Goal: Check status: Check status

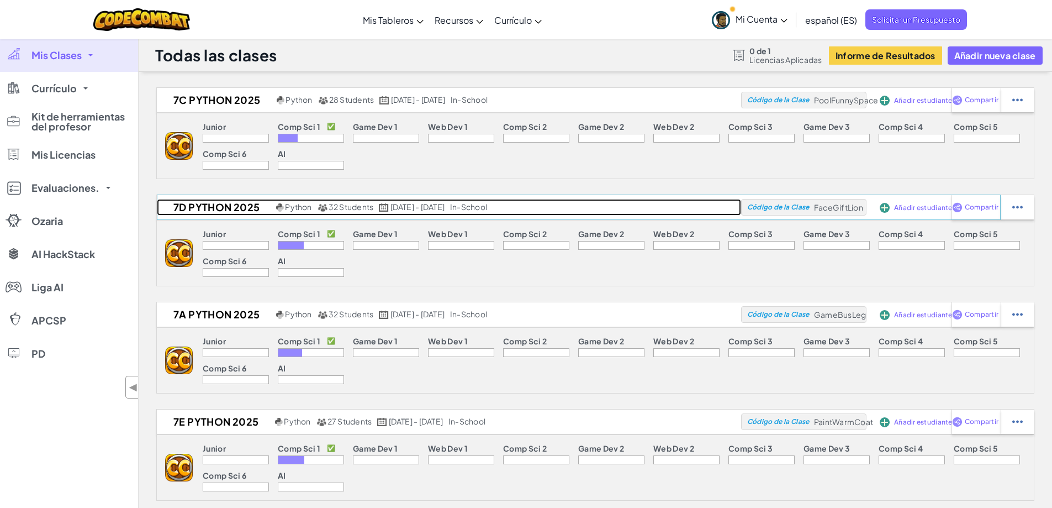
click at [228, 210] on h2 "7D Python 2025" at bounding box center [215, 207] width 117 height 17
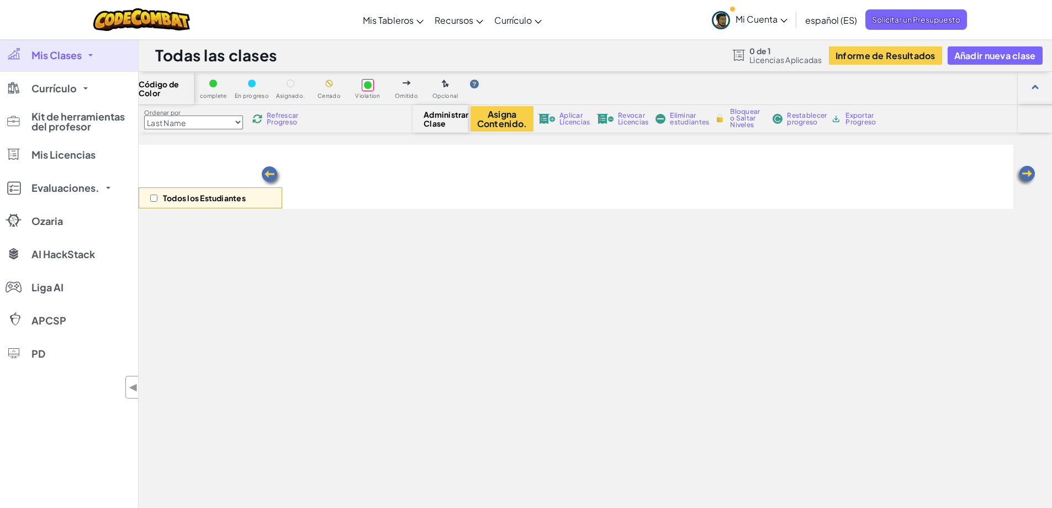
select select "560f1a9f22961295f9427742"
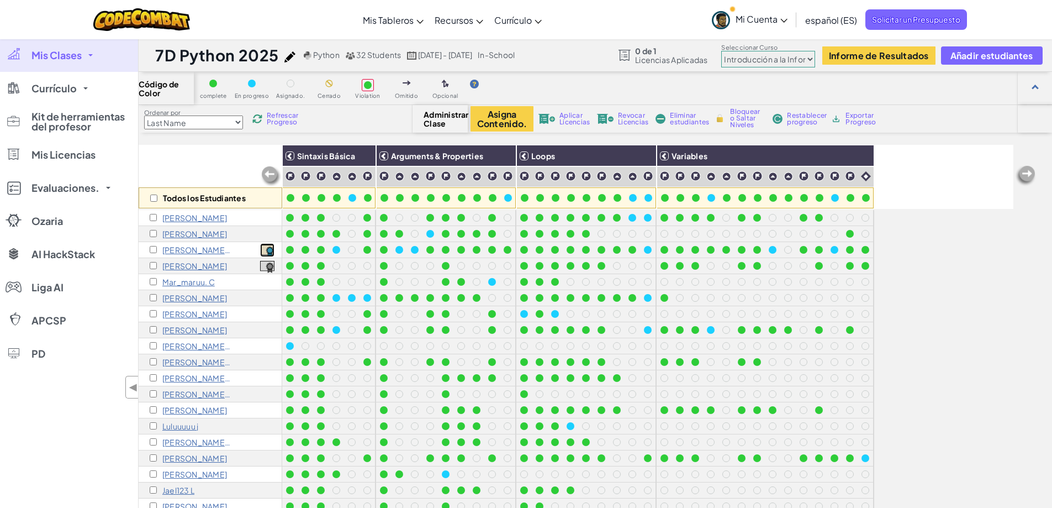
click at [266, 248] on img at bounding box center [267, 251] width 14 height 12
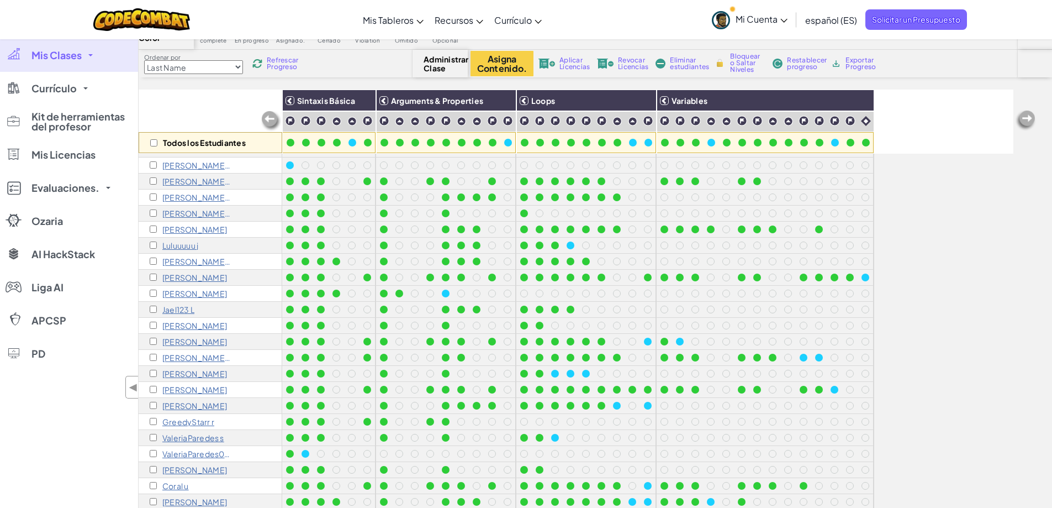
scroll to position [110, 0]
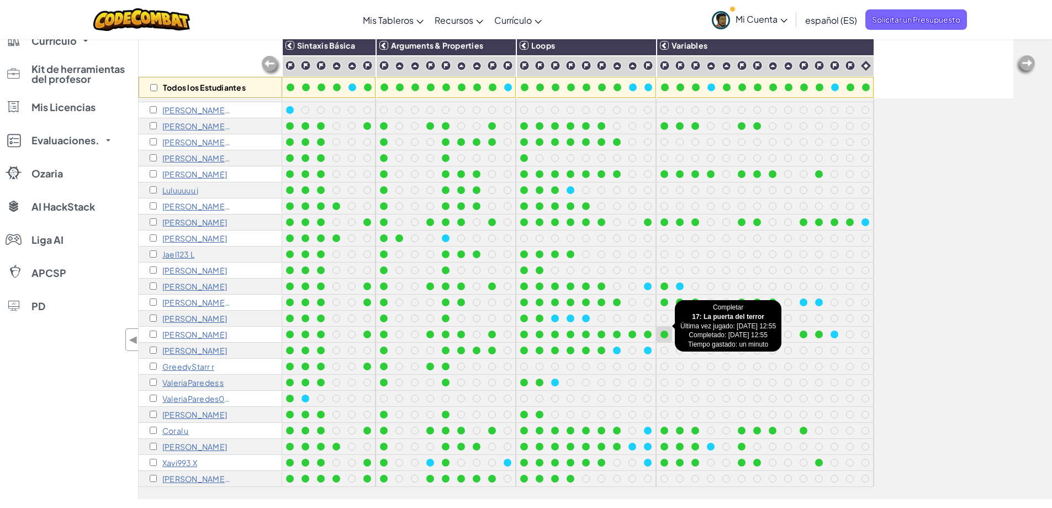
click at [667, 330] on div at bounding box center [665, 334] width 8 height 8
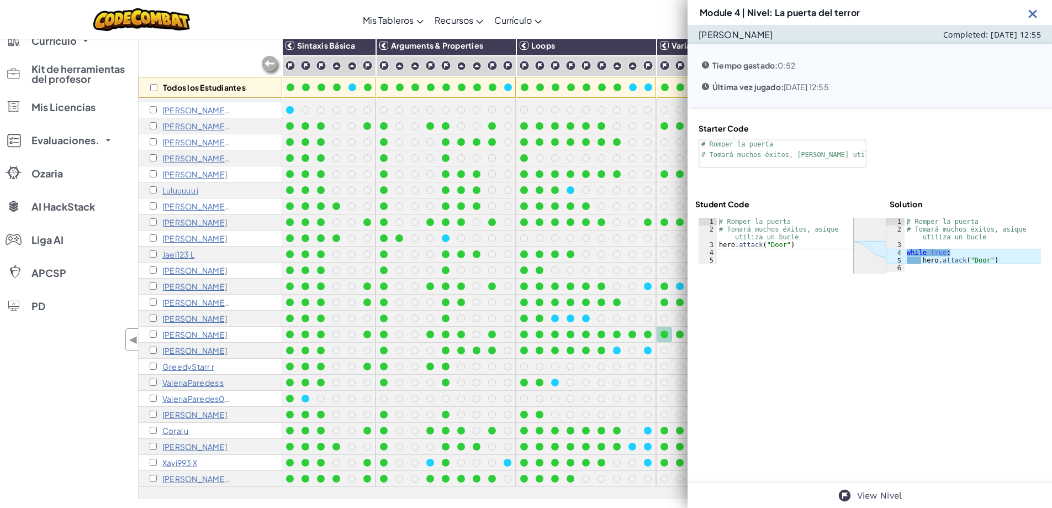
click at [1032, 13] on img at bounding box center [1033, 14] width 14 height 14
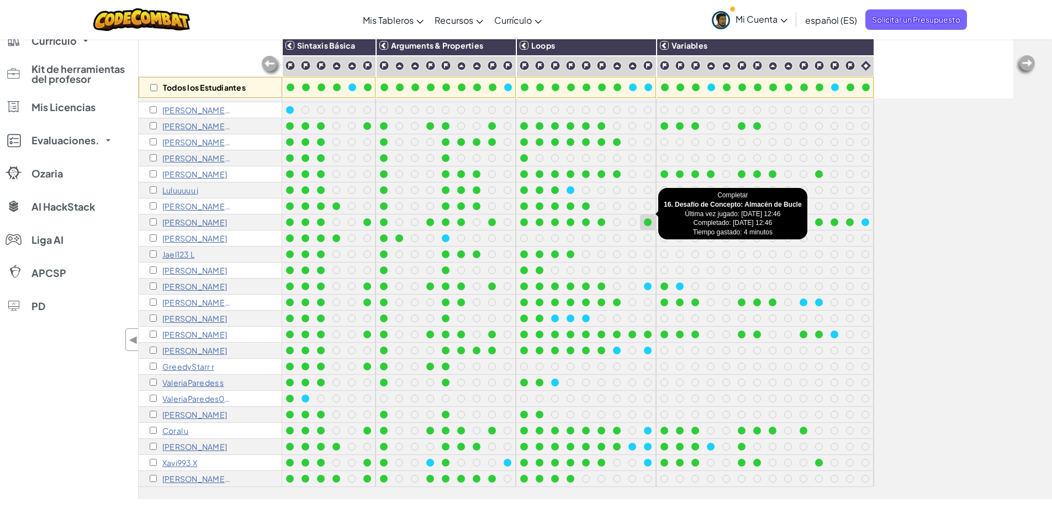
click at [652, 217] on div at bounding box center [648, 222] width 12 height 12
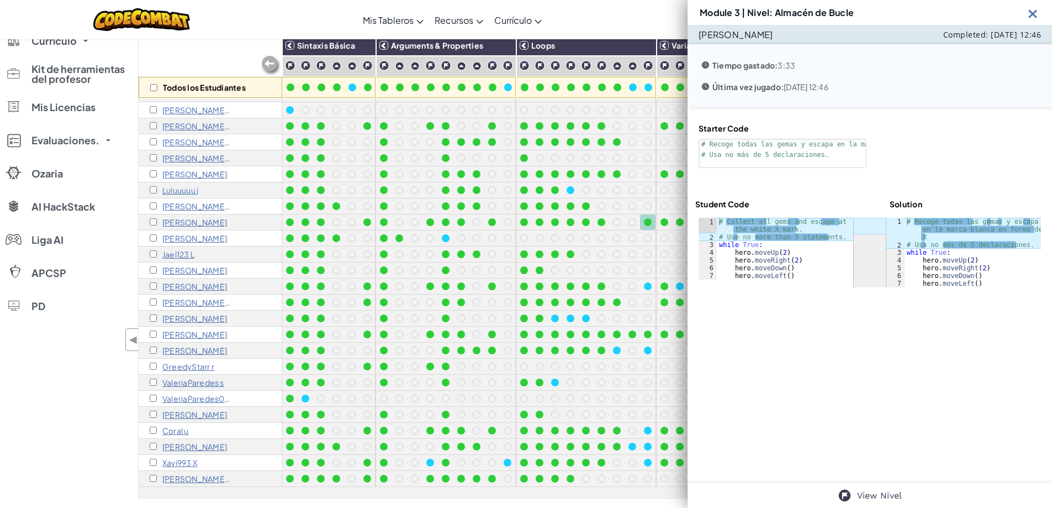
click at [1033, 14] on img at bounding box center [1033, 14] width 14 height 14
